Goal: Task Accomplishment & Management: Use online tool/utility

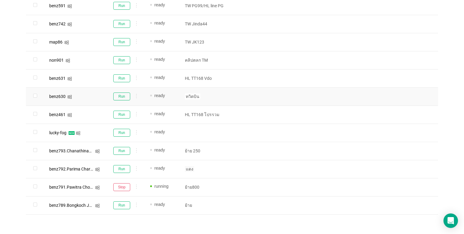
scroll to position [338, 0]
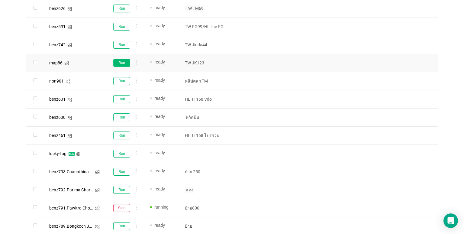
click at [122, 65] on button "Run" at bounding box center [121, 63] width 17 height 8
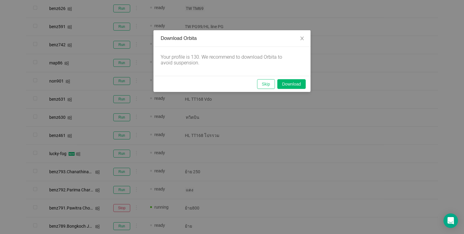
click at [262, 86] on button "Skip" at bounding box center [266, 84] width 18 height 10
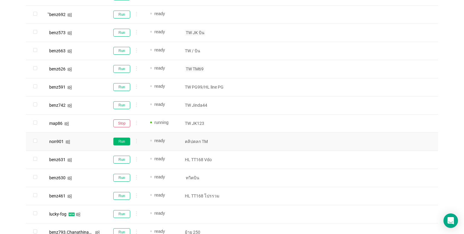
scroll to position [369, 0]
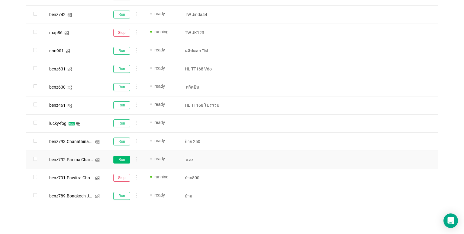
click at [117, 158] on button "Run" at bounding box center [121, 160] width 17 height 8
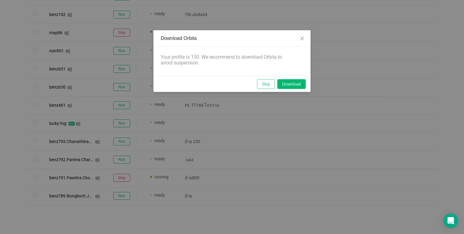
click at [265, 85] on button "Skip" at bounding box center [266, 84] width 18 height 10
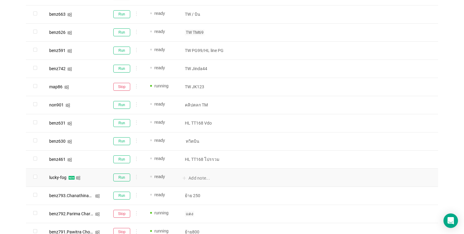
scroll to position [278, 0]
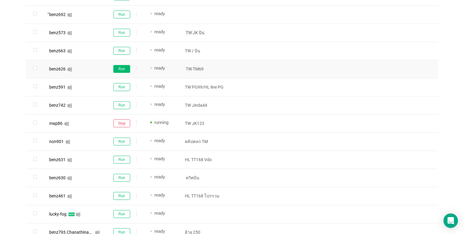
click at [124, 66] on button "Run" at bounding box center [121, 69] width 17 height 8
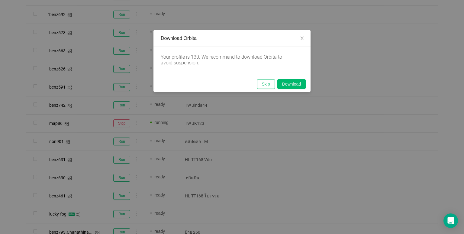
click at [261, 80] on button "Skip" at bounding box center [266, 84] width 18 height 10
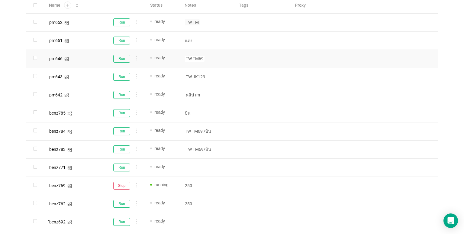
scroll to position [66, 0]
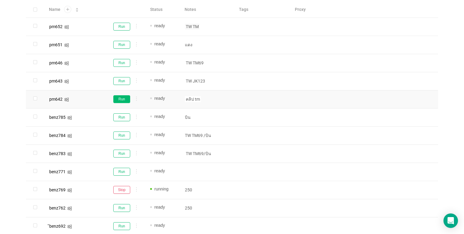
click at [126, 97] on button "Run" at bounding box center [121, 99] width 17 height 8
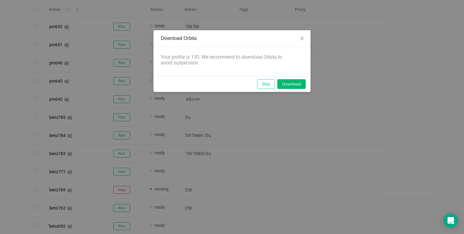
click at [271, 80] on button "Skip" at bounding box center [266, 84] width 18 height 10
